Goal: Information Seeking & Learning: Learn about a topic

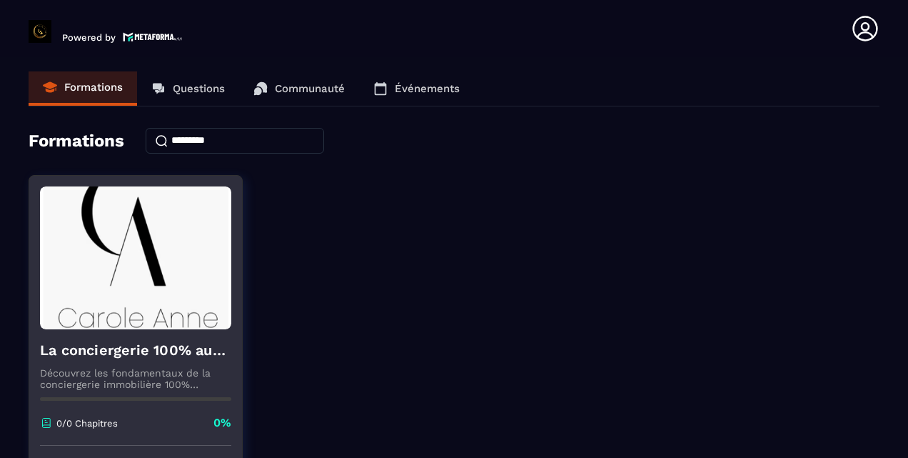
click at [144, 291] on img at bounding box center [135, 257] width 191 height 143
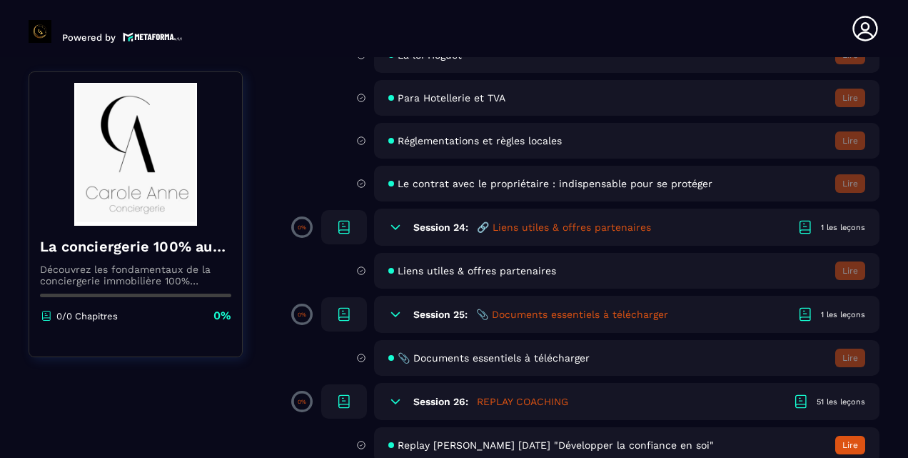
scroll to position [4004, 0]
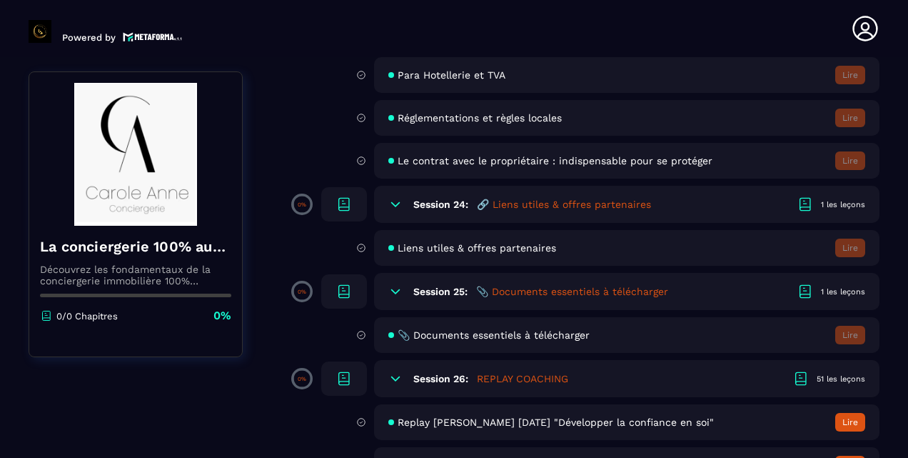
click at [533, 289] on h5 "📎 Documents essentiels à télécharger" at bounding box center [572, 291] width 192 height 14
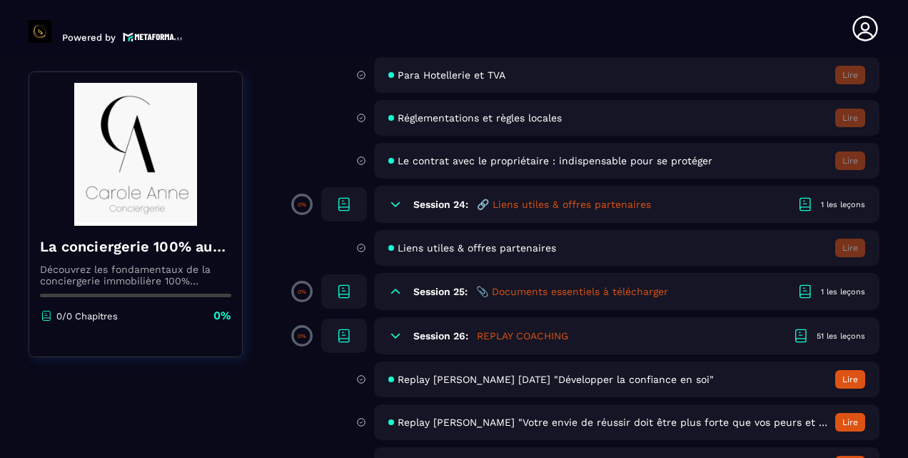
click at [604, 283] on div "Session 25: 📎 Documents essentiels à télécharger 1 les leçons" at bounding box center [627, 291] width 506 height 37
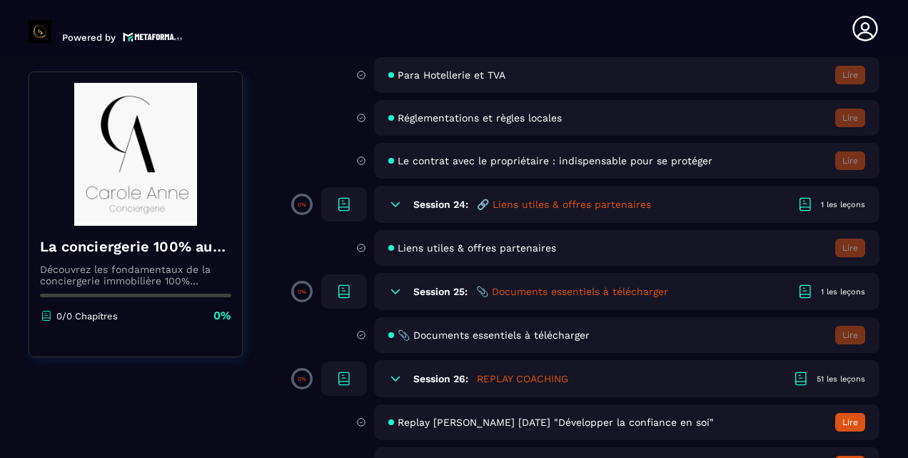
click at [804, 288] on icon at bounding box center [805, 291] width 17 height 17
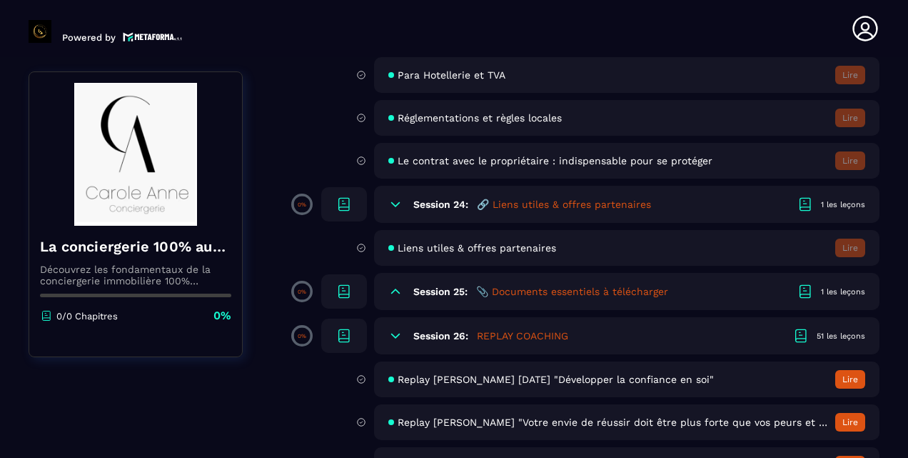
click at [804, 288] on icon at bounding box center [805, 291] width 17 height 17
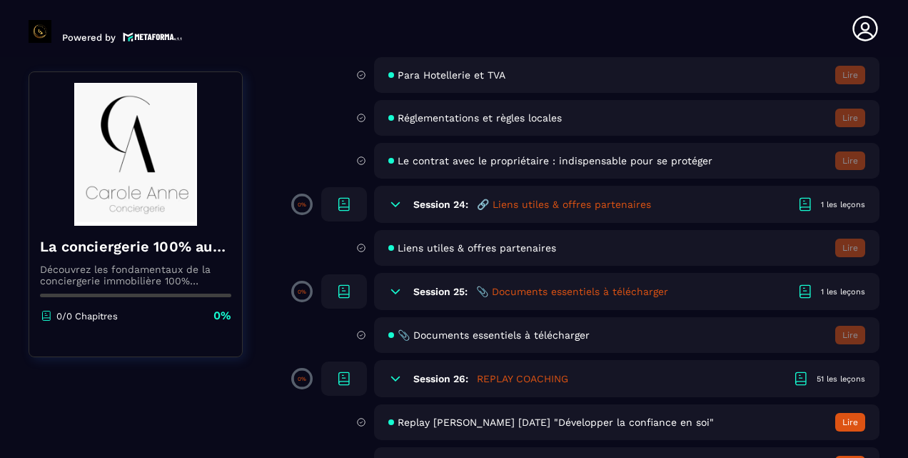
click at [334, 288] on div at bounding box center [344, 291] width 46 height 34
click at [454, 290] on h6 "Session 25:" at bounding box center [440, 291] width 54 height 11
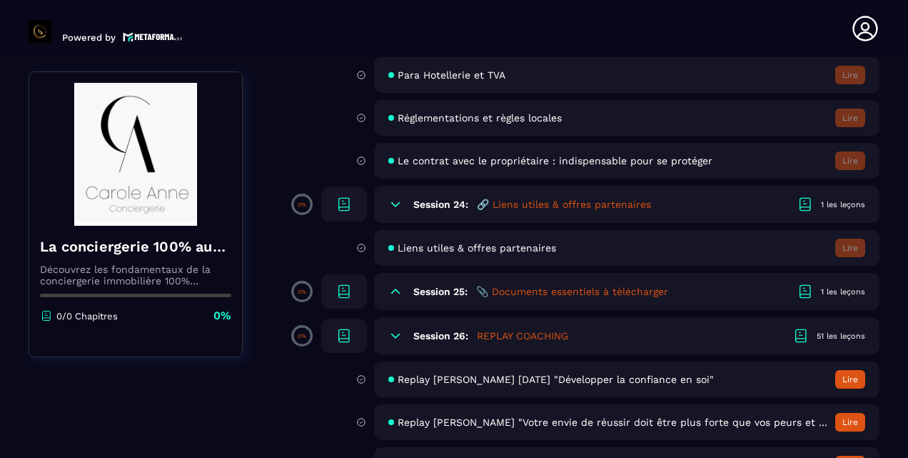
click at [454, 290] on h6 "Session 25:" at bounding box center [440, 291] width 54 height 11
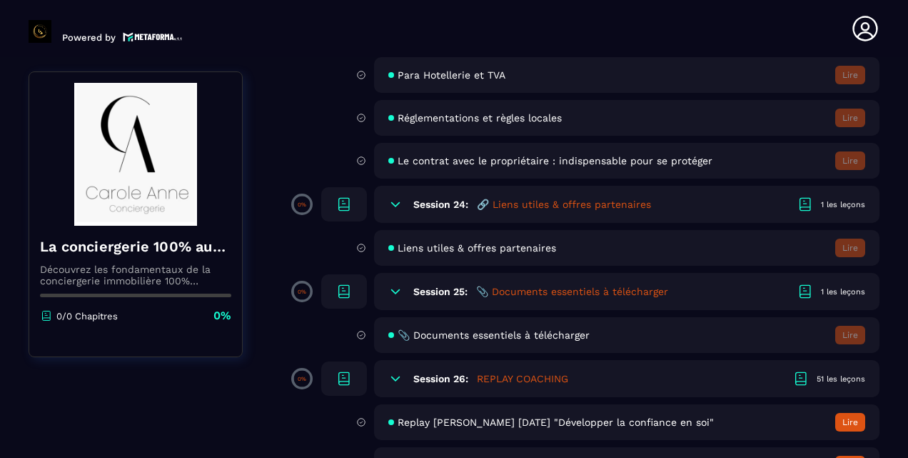
click at [521, 287] on h5 "📎 Documents essentiels à télécharger" at bounding box center [572, 291] width 192 height 14
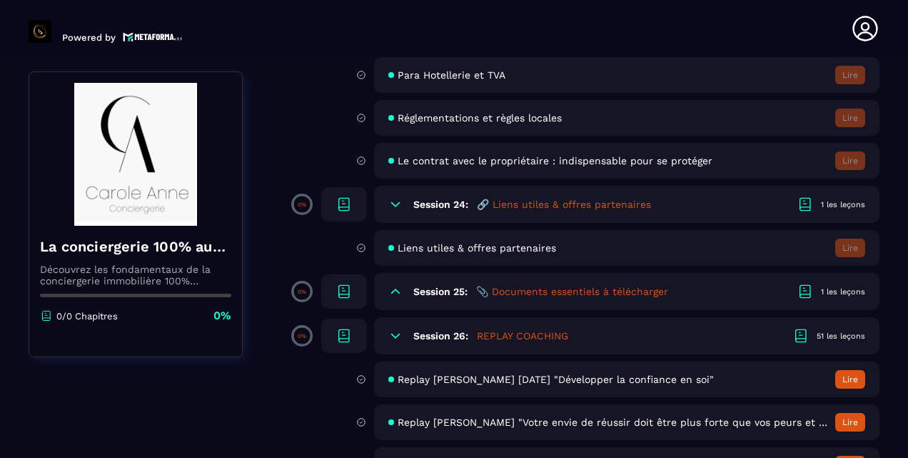
click at [521, 287] on h5 "📎 Documents essentiels à télécharger" at bounding box center [572, 291] width 192 height 14
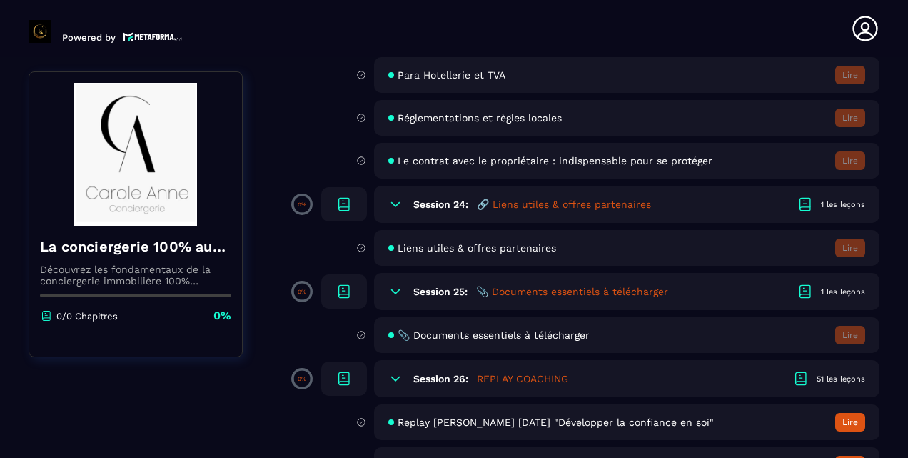
click at [532, 340] on span "📎 Documents essentiels à télécharger" at bounding box center [494, 334] width 192 height 11
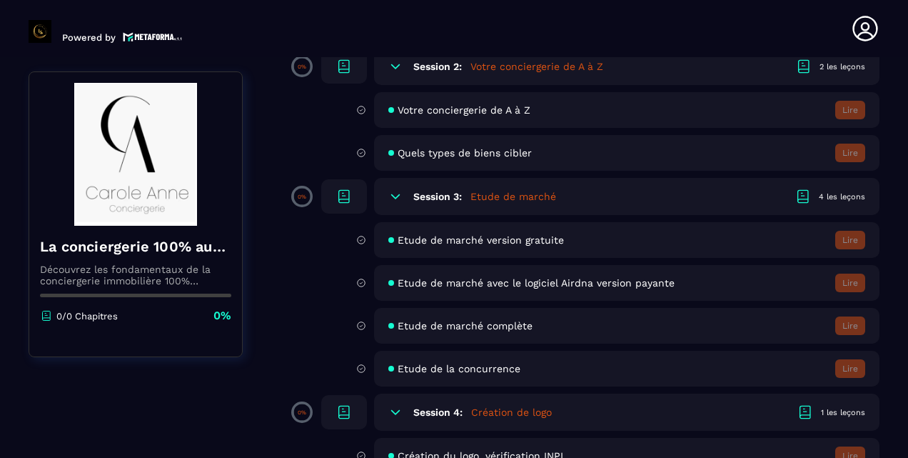
scroll to position [0, 0]
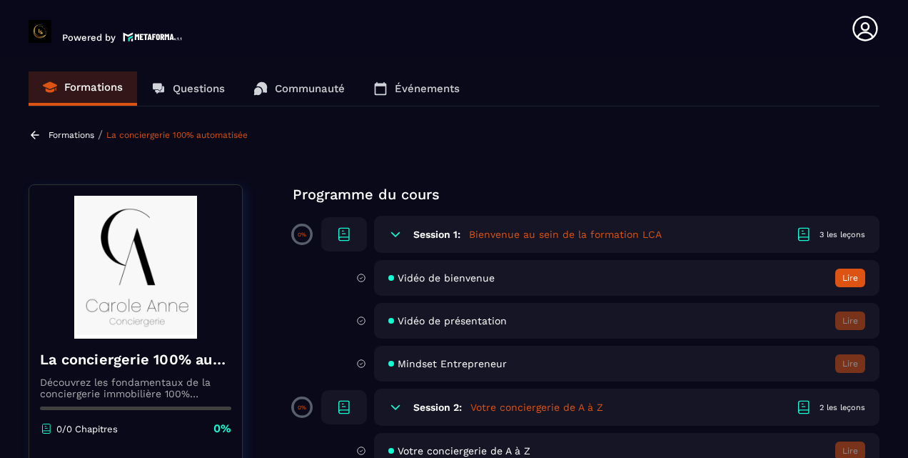
click at [855, 269] on button "Lire" at bounding box center [850, 277] width 30 height 19
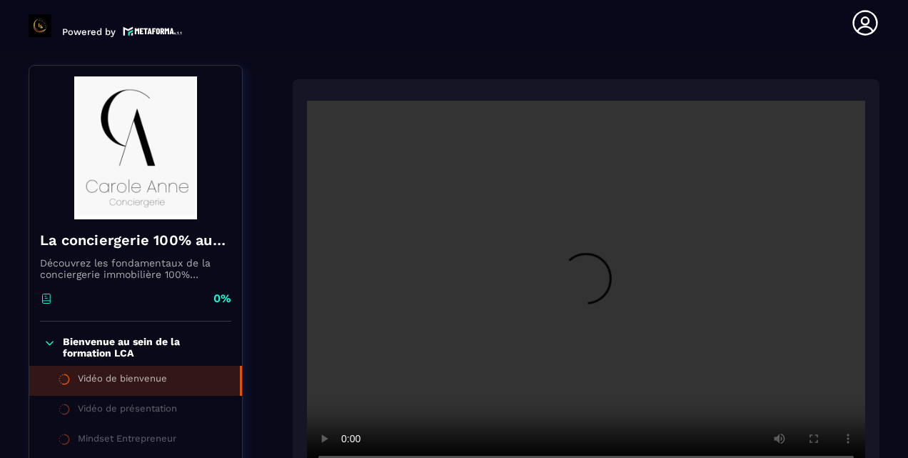
scroll to position [148, 0]
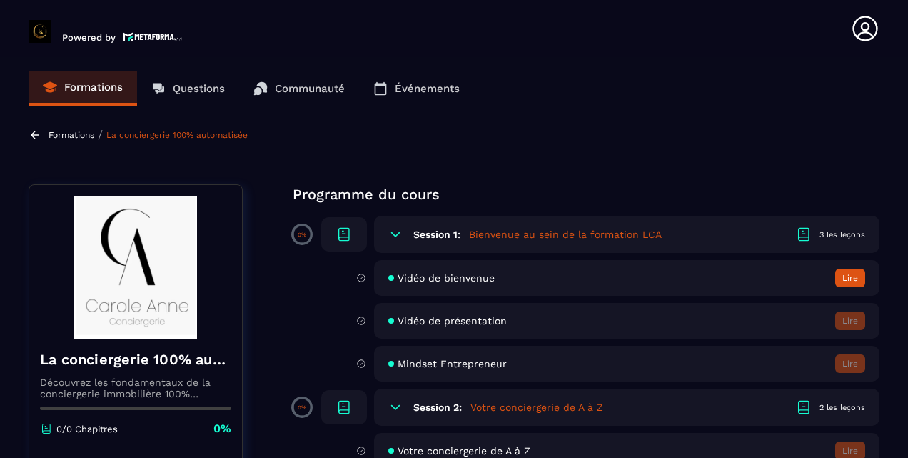
click at [323, 88] on p "Communauté" at bounding box center [310, 88] width 70 height 13
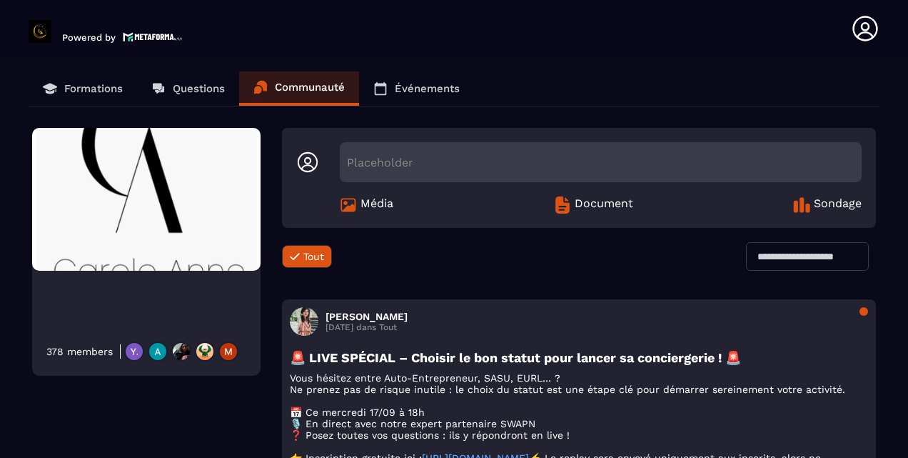
click at [201, 96] on link "Questions" at bounding box center [188, 88] width 102 height 34
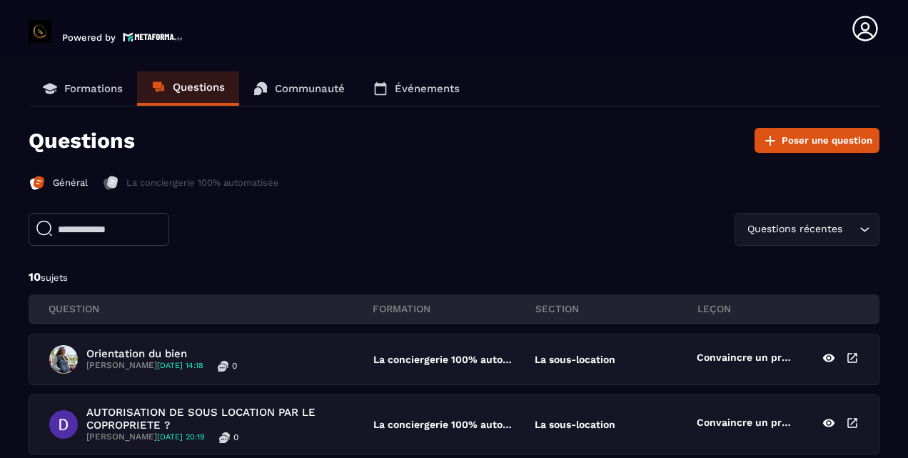
click at [864, 38] on icon at bounding box center [865, 28] width 29 height 29
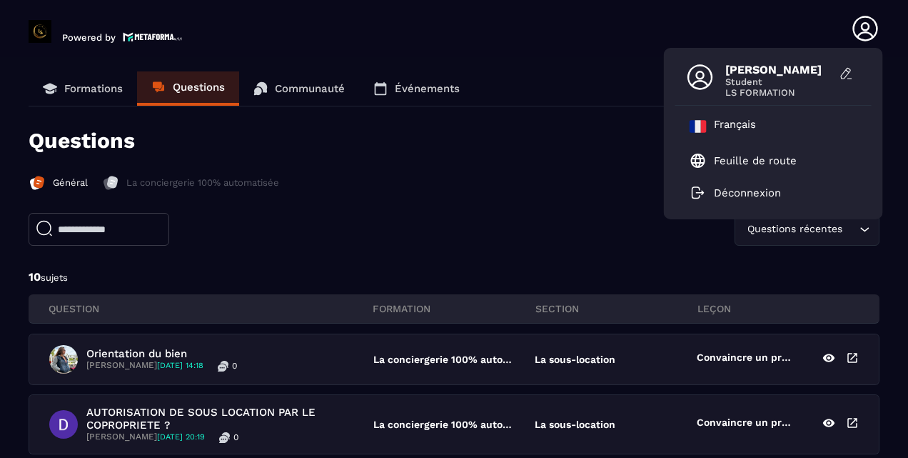
click at [418, 79] on link "Événements" at bounding box center [416, 88] width 115 height 34
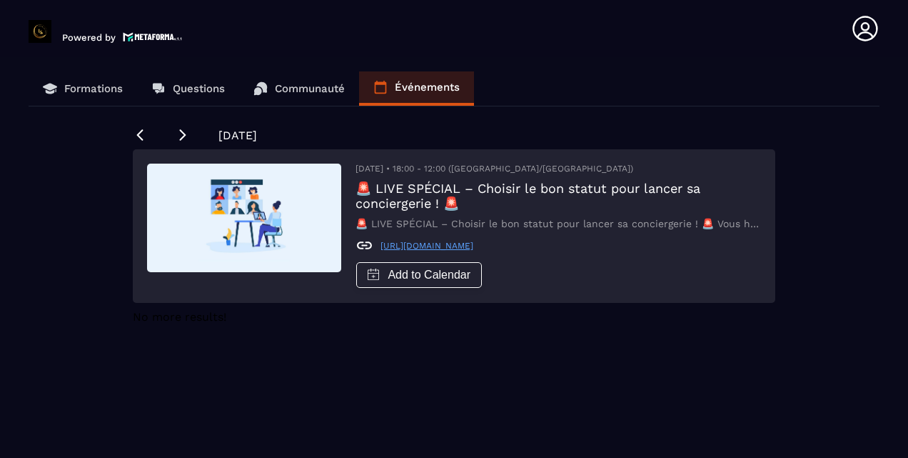
click at [863, 34] on icon at bounding box center [865, 28] width 25 height 25
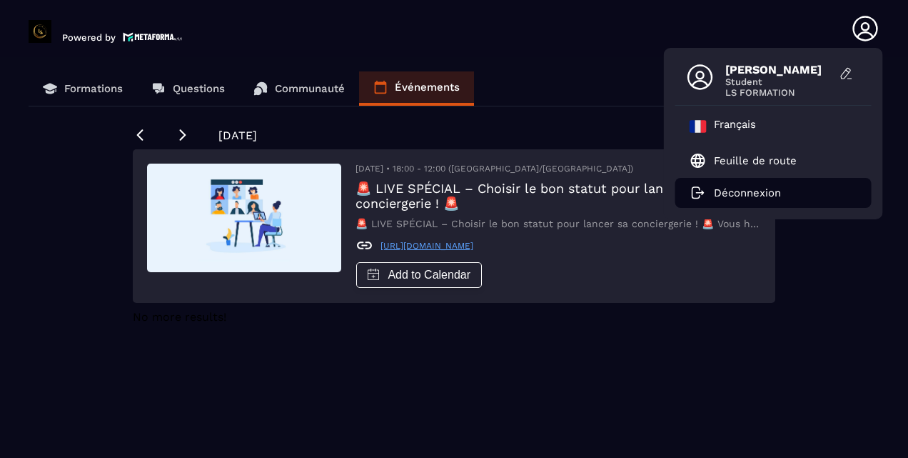
click at [760, 198] on p "Déconnexion" at bounding box center [747, 192] width 67 height 13
